Goal: Transaction & Acquisition: Purchase product/service

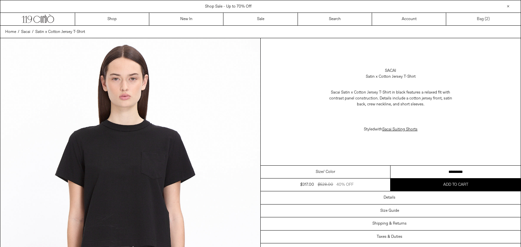
drag, startPoint x: 0, startPoint y: 0, endPoint x: 517, endPoint y: 44, distance: 518.7
click at [478, 18] on link "Bag ( 2 )" at bounding box center [483, 19] width 74 height 13
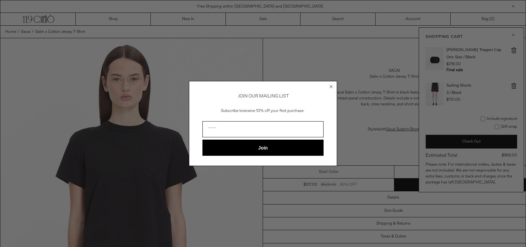
click at [331, 83] on circle "Close dialog" at bounding box center [331, 86] width 6 height 6
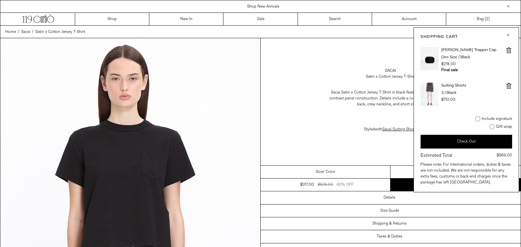
click at [428, 91] on img at bounding box center [429, 94] width 18 height 23
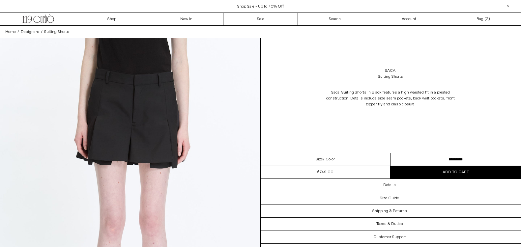
drag, startPoint x: 521, startPoint y: 12, endPoint x: 521, endPoint y: 25, distance: 13.2
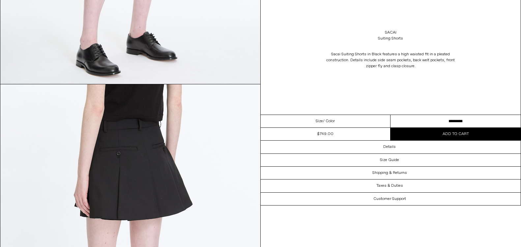
scroll to position [641, 0]
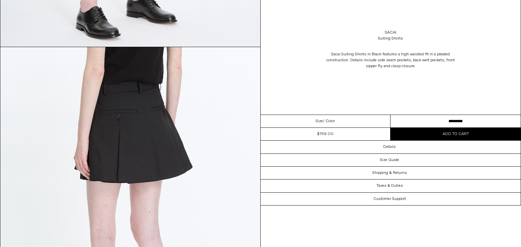
click at [432, 42] on div "Sacai Suiting Shorts" at bounding box center [391, 35] width 260 height 18
drag, startPoint x: 408, startPoint y: 42, endPoint x: 389, endPoint y: 36, distance: 20.0
click at [382, 36] on div "Sacai Suiting Shorts" at bounding box center [391, 35] width 260 height 18
drag, startPoint x: 397, startPoint y: 37, endPoint x: 382, endPoint y: 28, distance: 17.6
click at [382, 28] on div "Sacai Suiting Shorts" at bounding box center [391, 35] width 260 height 18
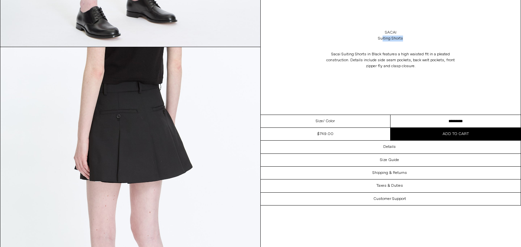
drag, startPoint x: 382, startPoint y: 30, endPoint x: 391, endPoint y: 35, distance: 10.5
click at [404, 36] on div "Sacai Suiting Shorts" at bounding box center [391, 35] width 260 height 18
click at [405, 37] on div "Sacai Suiting Shorts" at bounding box center [391, 35] width 260 height 18
drag, startPoint x: 384, startPoint y: 39, endPoint x: 374, endPoint y: 36, distance: 11.1
click at [374, 36] on div "Sacai Suiting Shorts" at bounding box center [391, 35] width 260 height 18
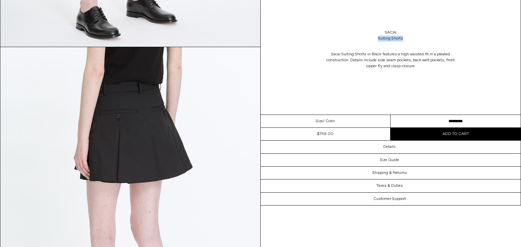
copy div "Suiting Shorts"
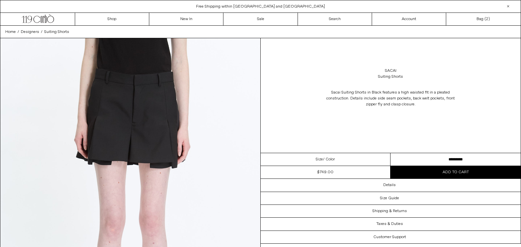
click at [436, 157] on select "**********" at bounding box center [455, 159] width 130 height 13
click at [390, 153] on select "**********" at bounding box center [455, 159] width 130 height 13
click at [488, 19] on span "2" at bounding box center [487, 18] width 2 height 5
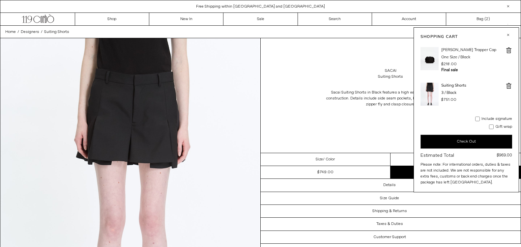
click at [453, 57] on h6 "One Size / Black" at bounding box center [468, 56] width 55 height 5
